Goal: Information Seeking & Learning: Learn about a topic

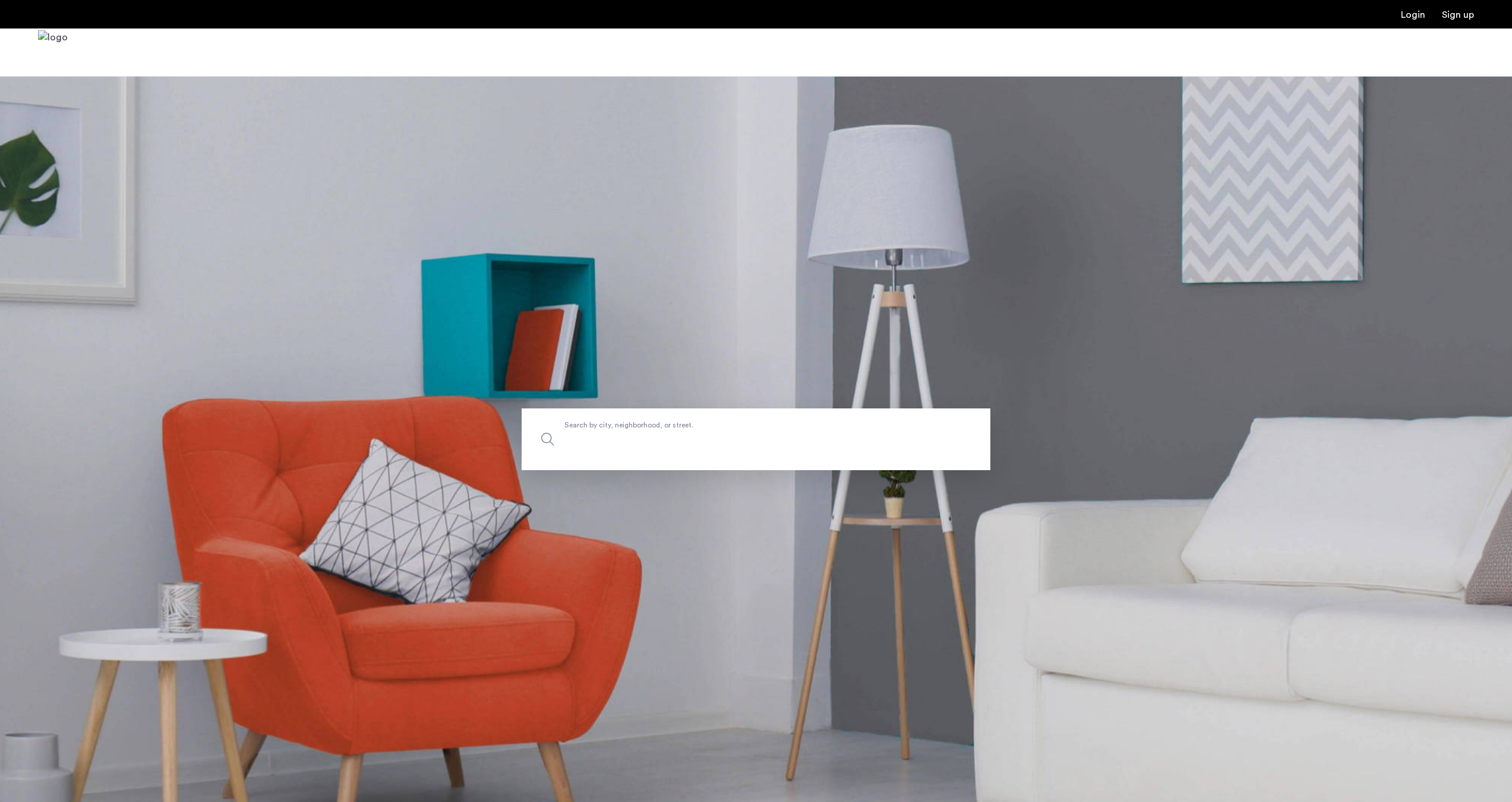
click at [673, 445] on input "Search by city, neighborhood, or street." at bounding box center [756, 439] width 469 height 62
click at [734, 427] on label "Search by city, neighborhood, or street." at bounding box center [756, 439] width 469 height 62
click at [734, 427] on input "Search by city, neighborhood, or street." at bounding box center [756, 439] width 469 height 62
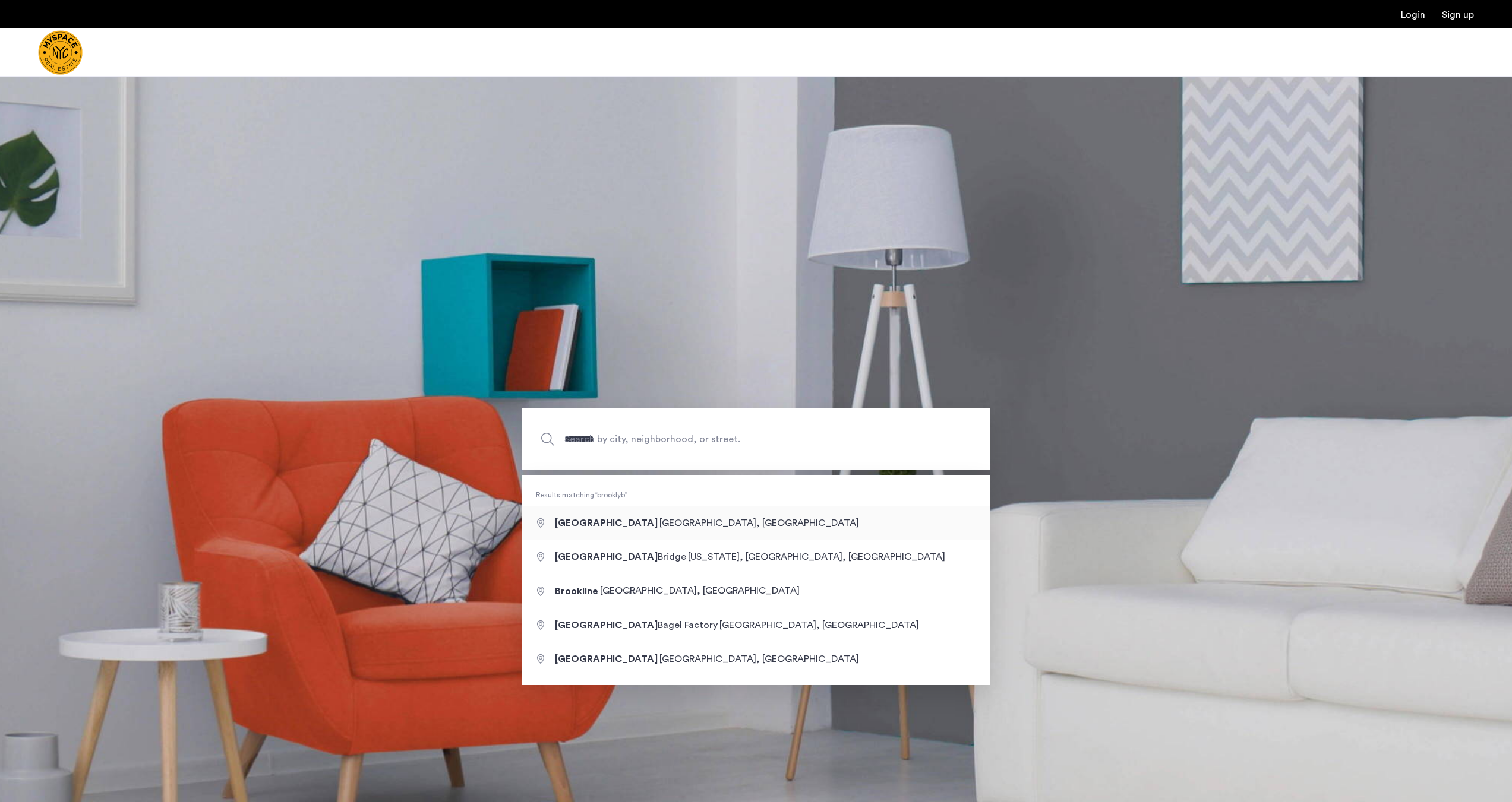
type input "**********"
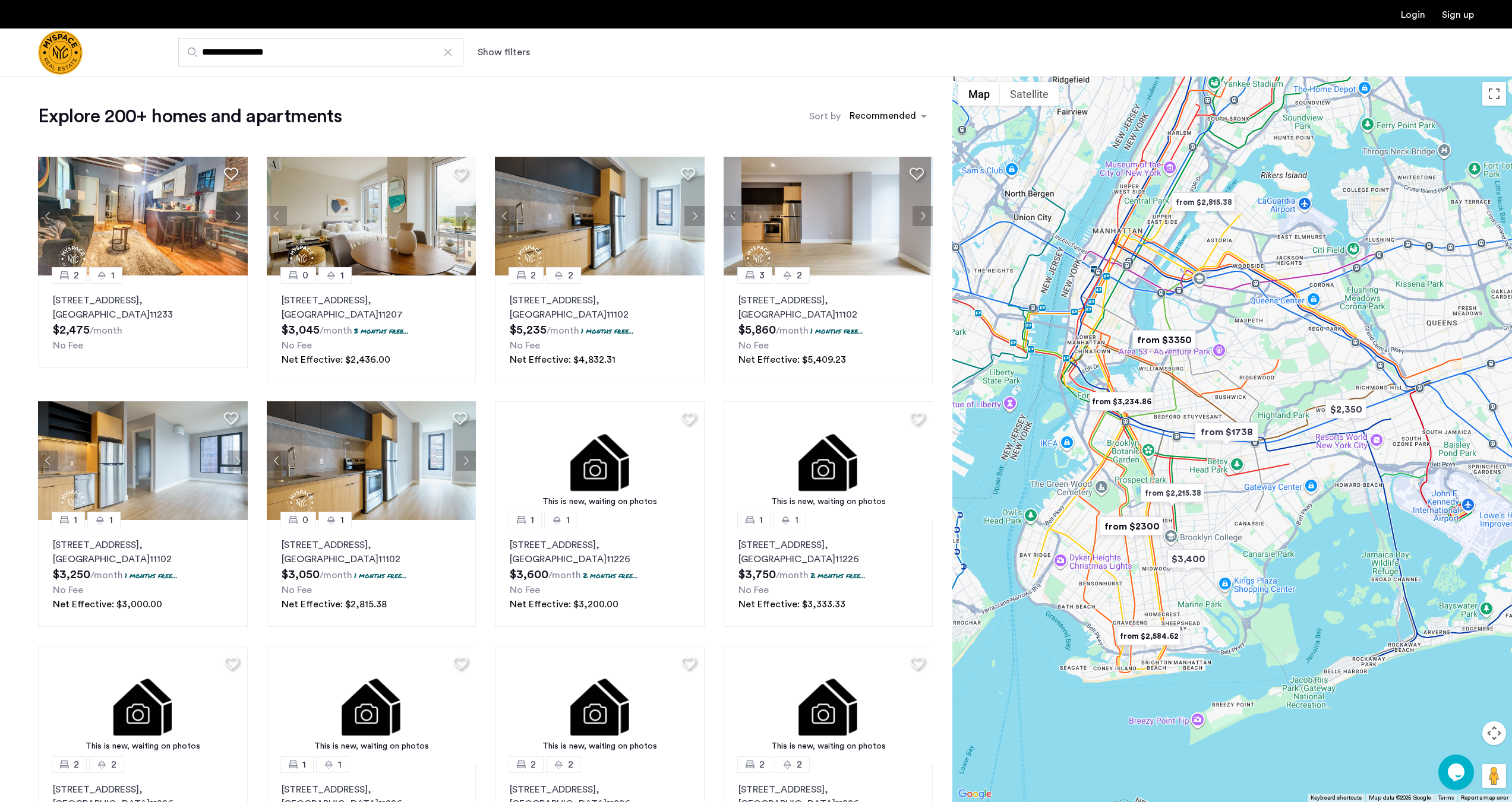
click at [512, 58] on button "Show filters" at bounding box center [503, 52] width 52 height 14
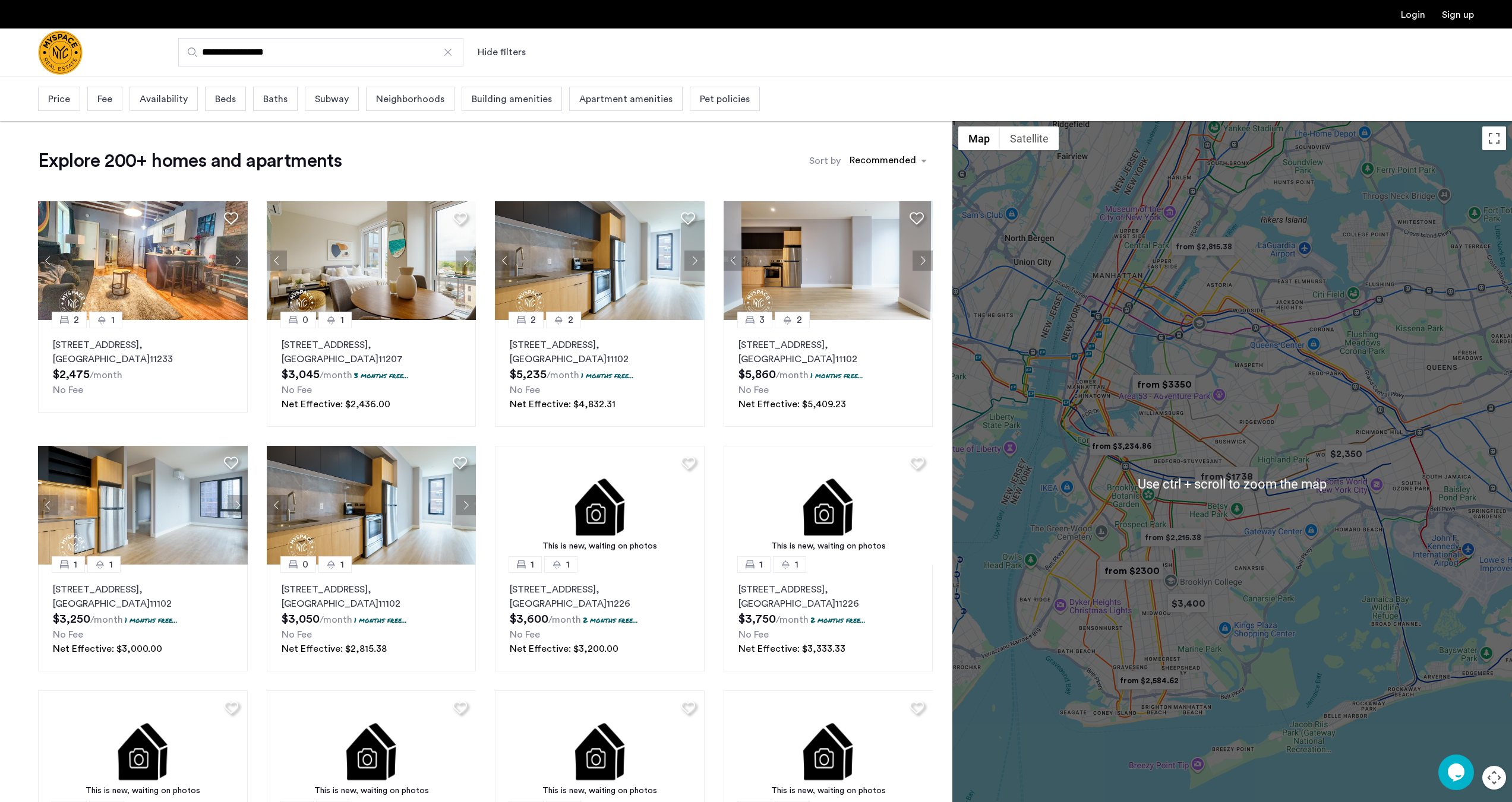
click at [1267, 390] on div at bounding box center [1232, 483] width 559 height 726
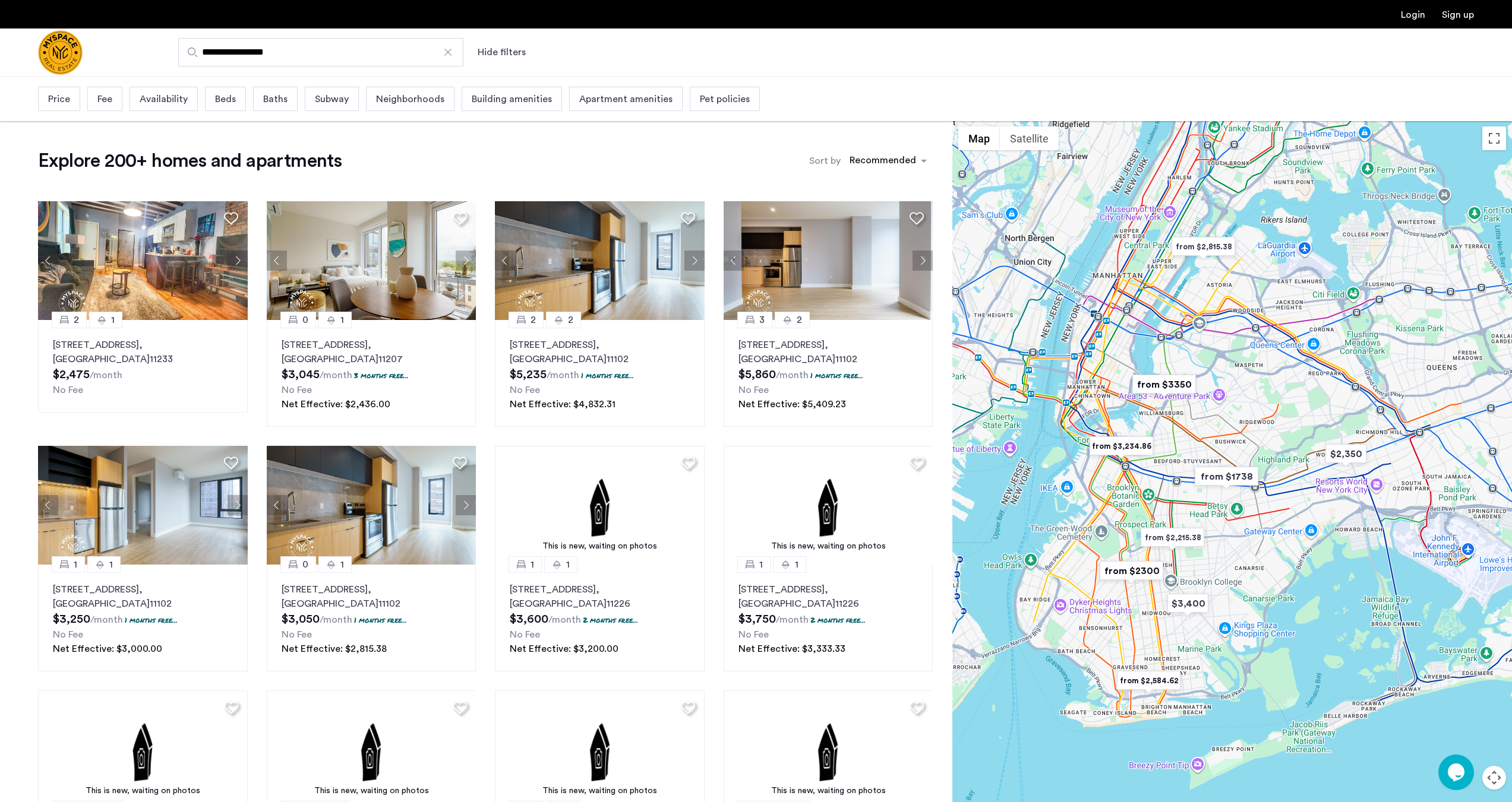
click at [68, 43] on img "Cazamio Logo" at bounding box center [60, 52] width 45 height 45
